Goal: Navigation & Orientation: Find specific page/section

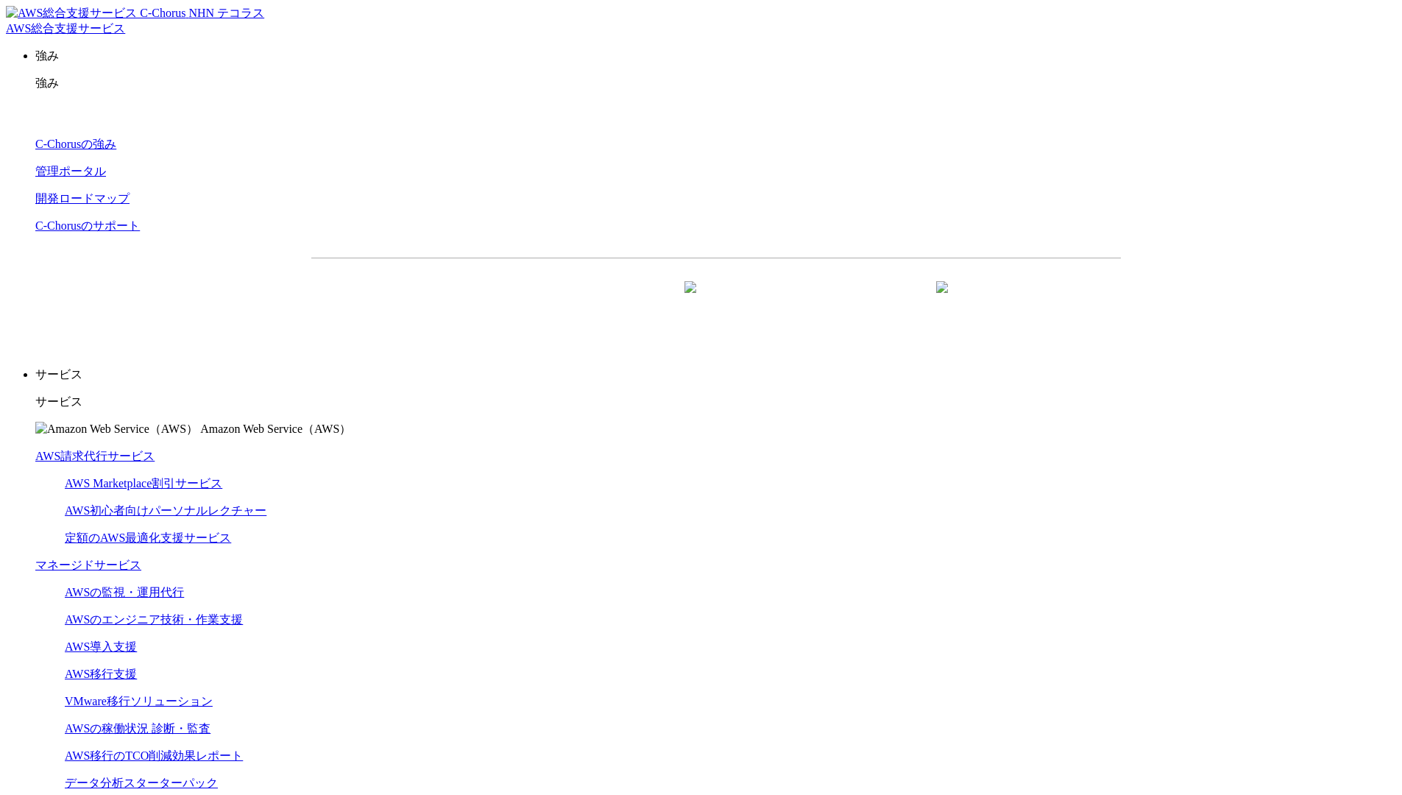
scroll to position [4408, 0]
